Goal: Navigation & Orientation: Find specific page/section

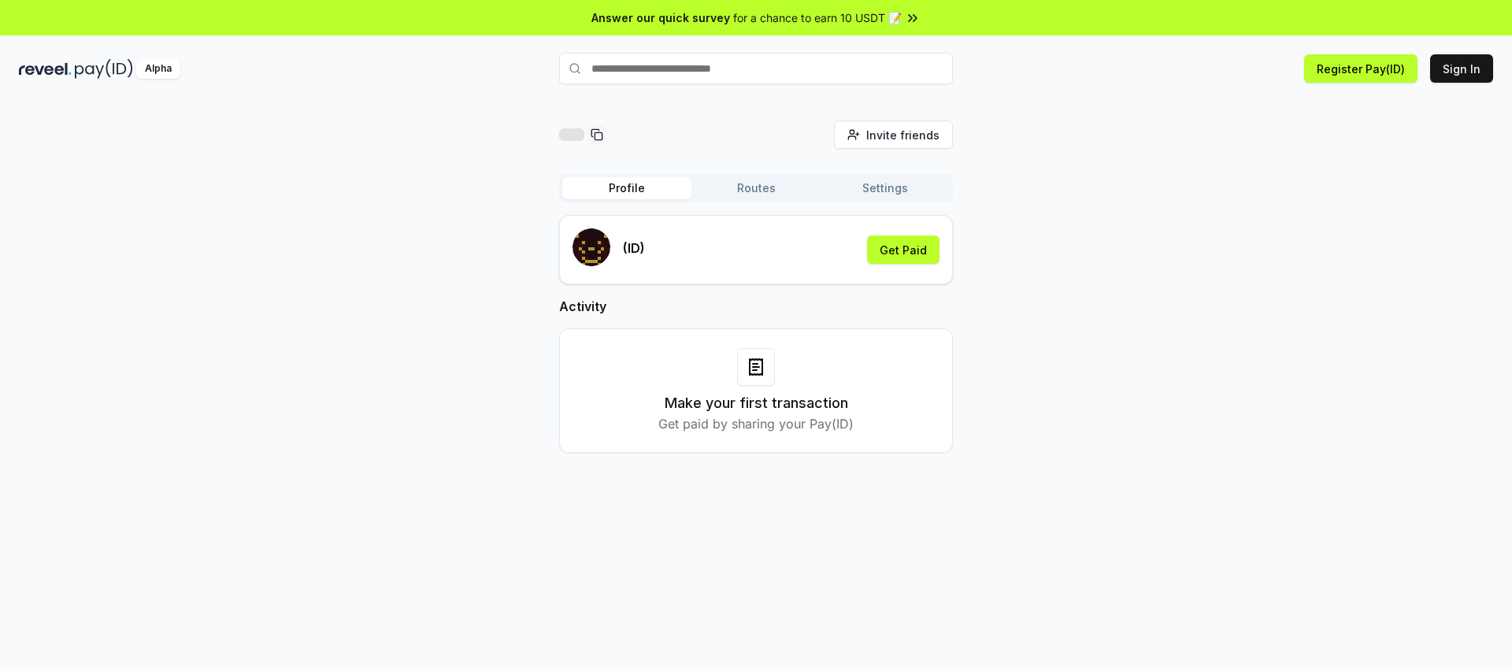
click at [1085, 344] on div "Invite friends Invite Profile Routes Settings (ID) Get Paid Activity Make your …" at bounding box center [756, 299] width 1474 height 358
click at [784, 184] on button "Routes" at bounding box center [755, 188] width 129 height 22
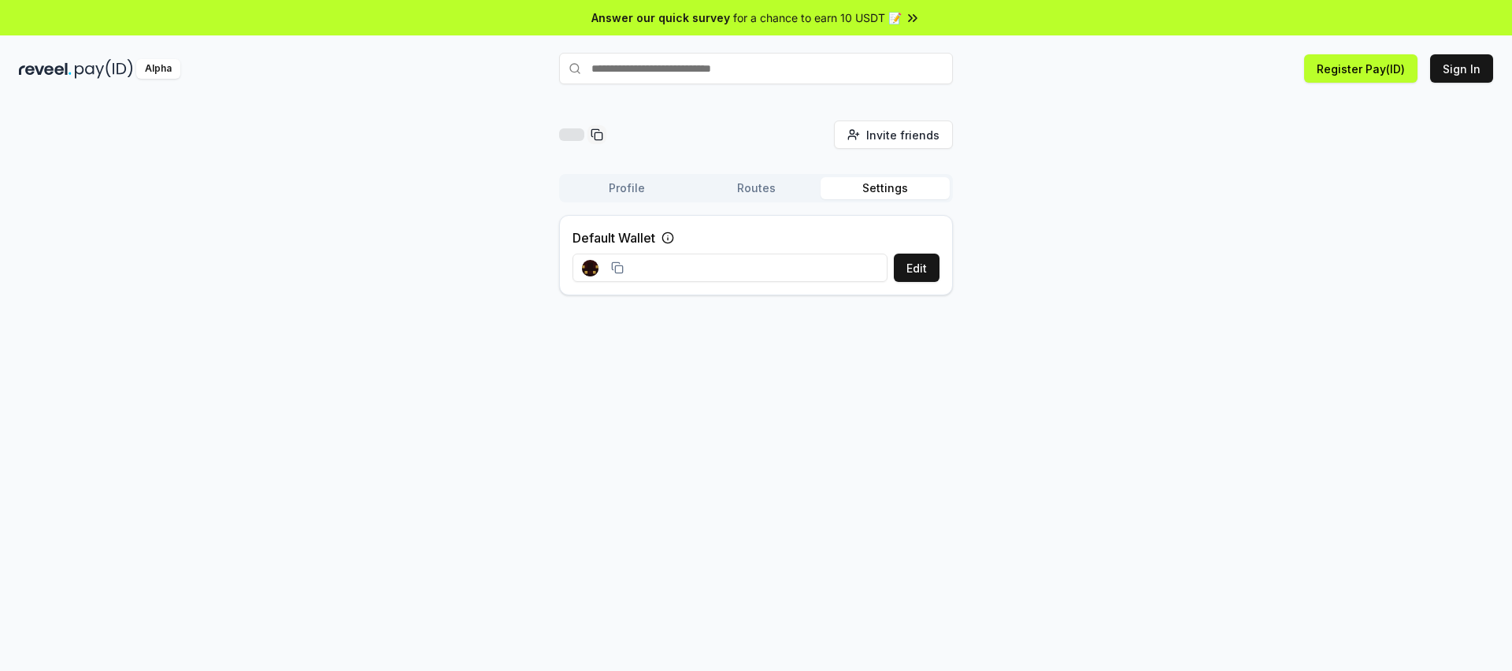
click at [835, 188] on button "Settings" at bounding box center [885, 188] width 129 height 22
click at [758, 185] on button "Routes" at bounding box center [755, 188] width 129 height 22
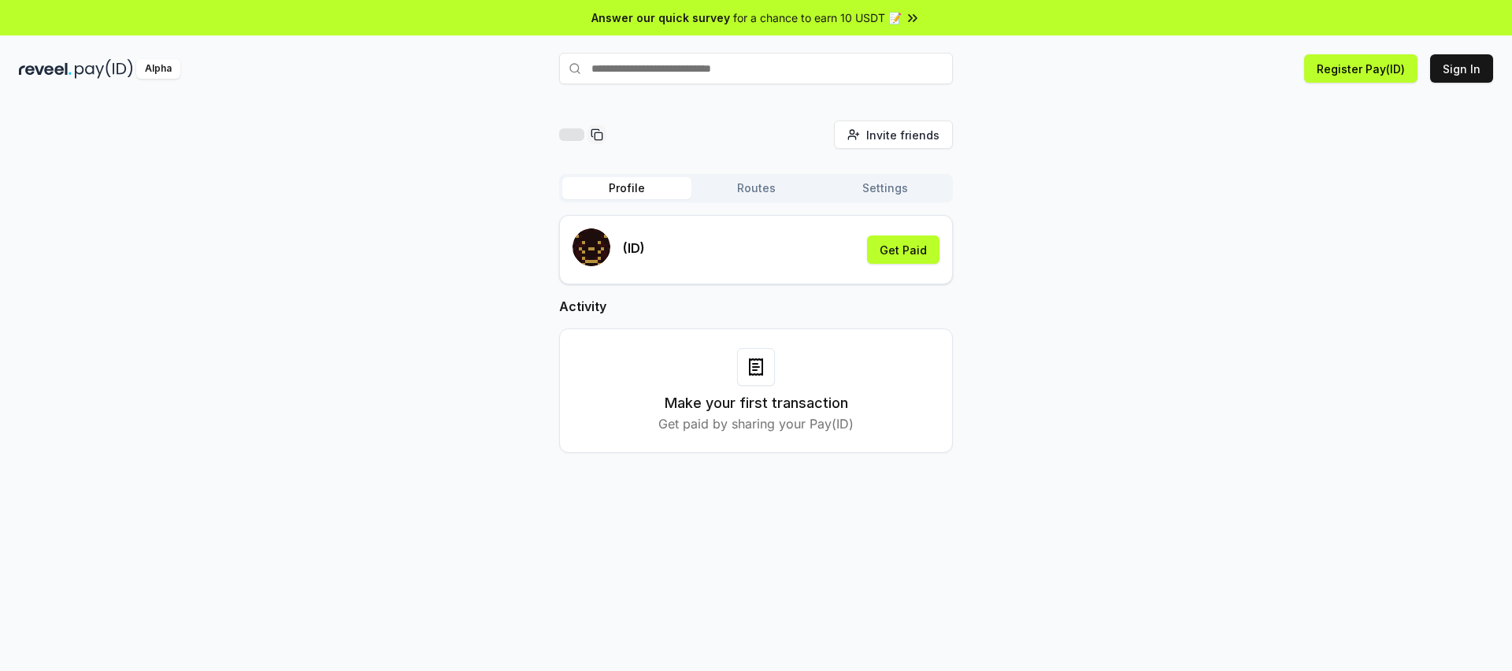
click at [625, 190] on button "Profile" at bounding box center [626, 188] width 129 height 22
click at [1249, 265] on div "Invite friends Invite Profile Routes Settings (ID) Get Paid Activity Make your …" at bounding box center [756, 299] width 1474 height 358
click at [1196, 390] on div "Invite friends Invite Profile Routes Settings (ID) Get Paid Activity Make your …" at bounding box center [756, 299] width 1474 height 358
click at [146, 276] on div "Invite friends Invite Profile Routes Settings (ID) Get Paid Activity Make your …" at bounding box center [756, 299] width 1474 height 358
click at [1503, 313] on div "Invite friends Invite Profile Routes Settings (ID) Get Paid Activity Make your …" at bounding box center [756, 402] width 1512 height 627
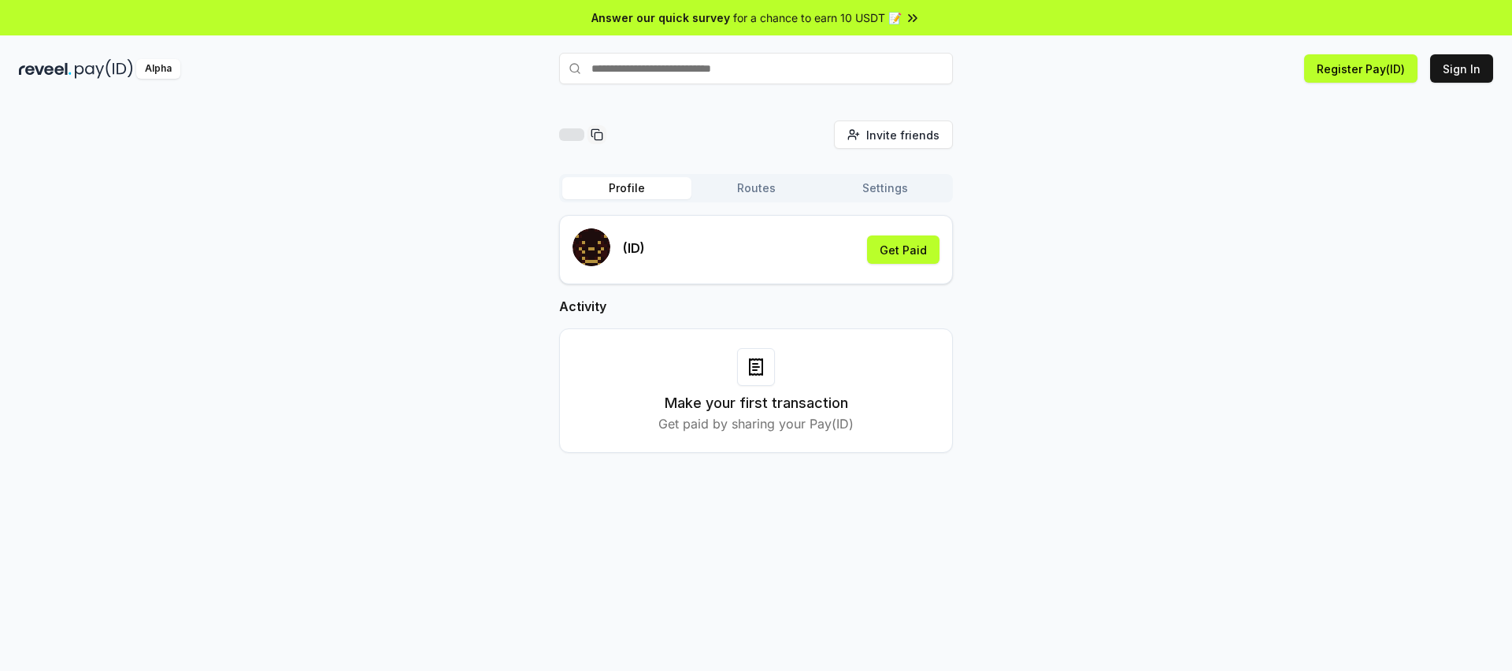
click at [285, 200] on div "Invite friends Invite Profile Routes Settings (ID) Get Paid Activity Make your …" at bounding box center [756, 299] width 1474 height 358
click at [912, 7] on div "Answer our quick survey for a chance to earn 10 USDT 📝" at bounding box center [756, 17] width 1512 height 35
click at [129, 186] on div "Invite friends Invite Profile Routes Settings (ID) Get Paid Activity Make your …" at bounding box center [756, 299] width 1474 height 358
